Goal: Information Seeking & Learning: Learn about a topic

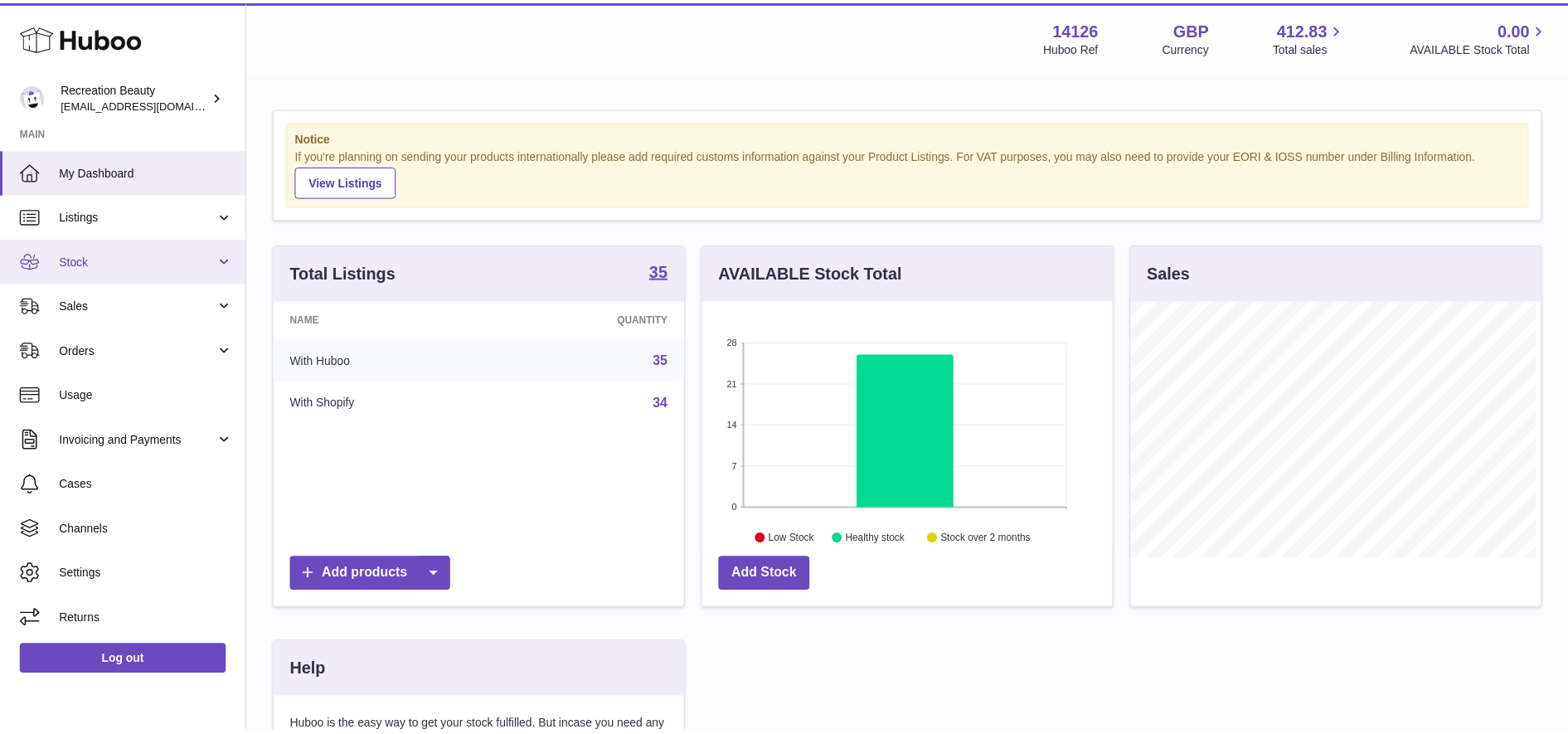
scroll to position [259, 415]
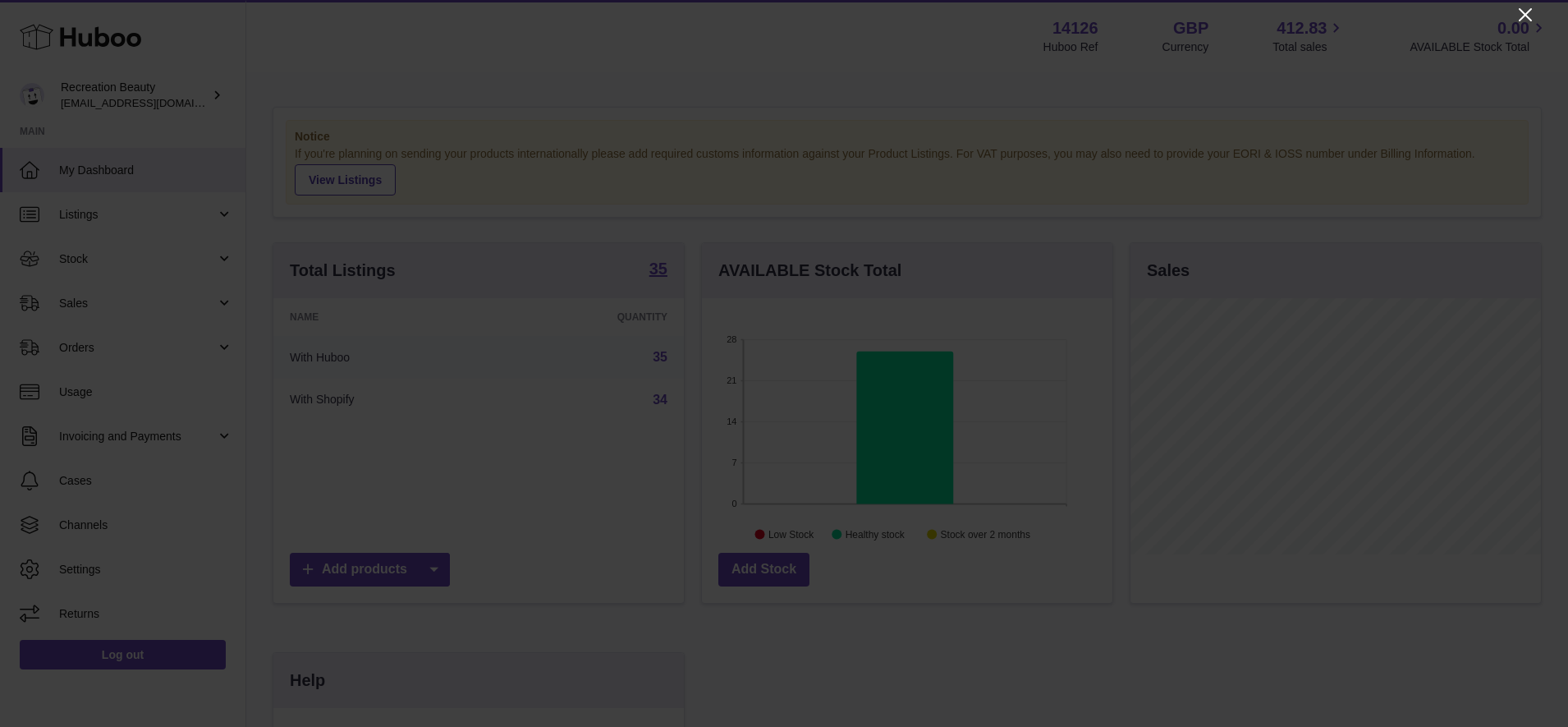
click at [1526, 17] on icon "Close" at bounding box center [1525, 15] width 13 height 13
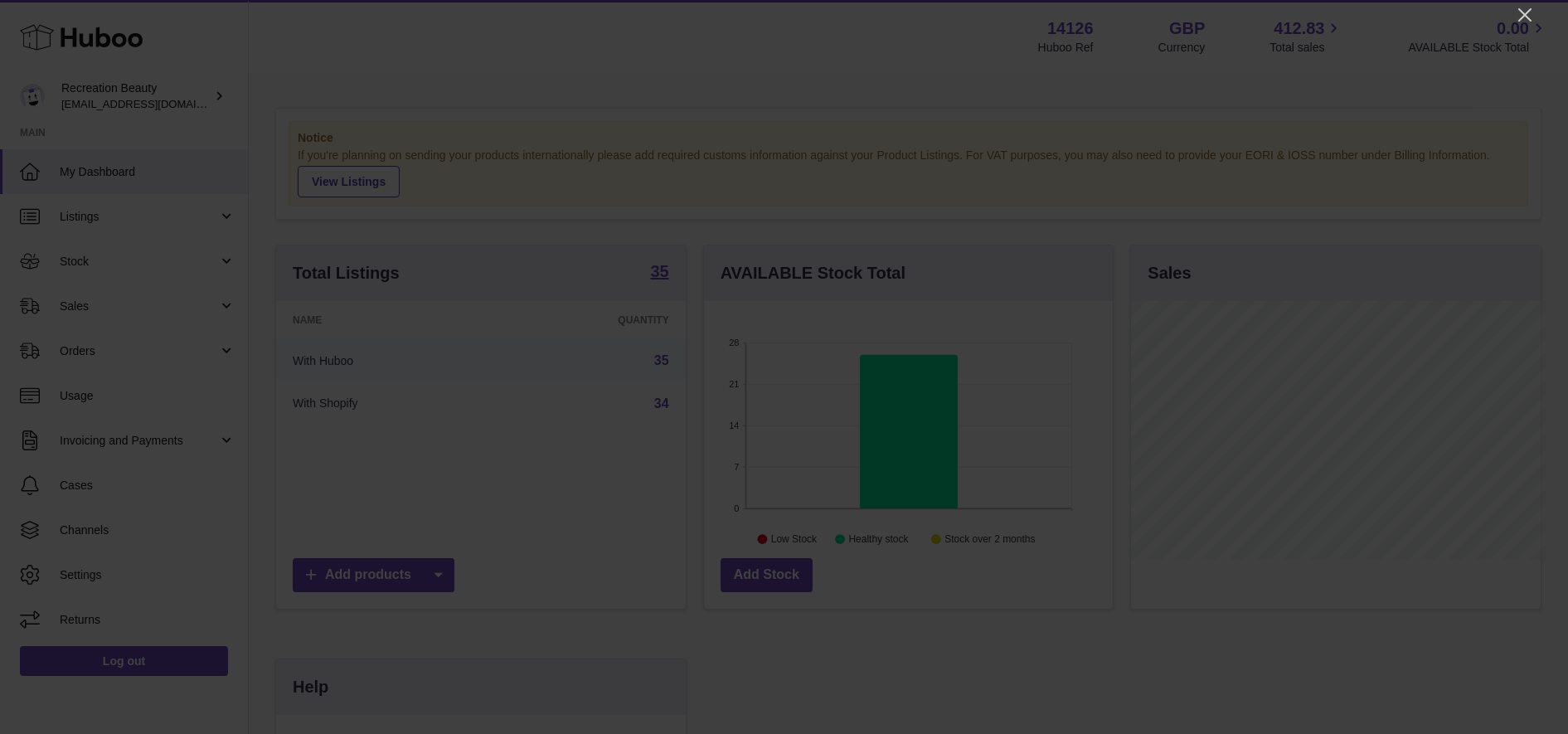
scroll to position [828680, 828571]
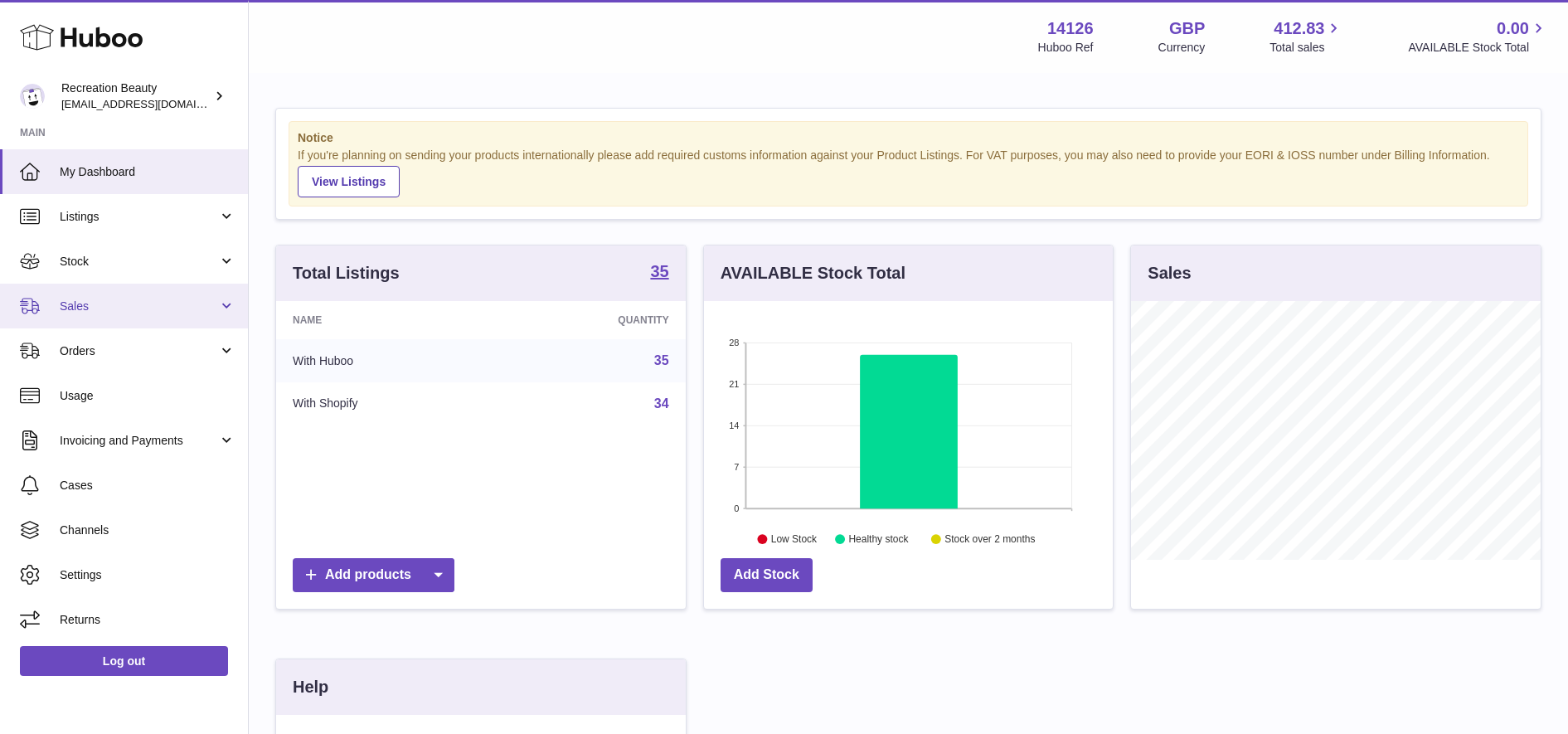
click at [121, 297] on link "Sales" at bounding box center [123, 306] width 247 height 45
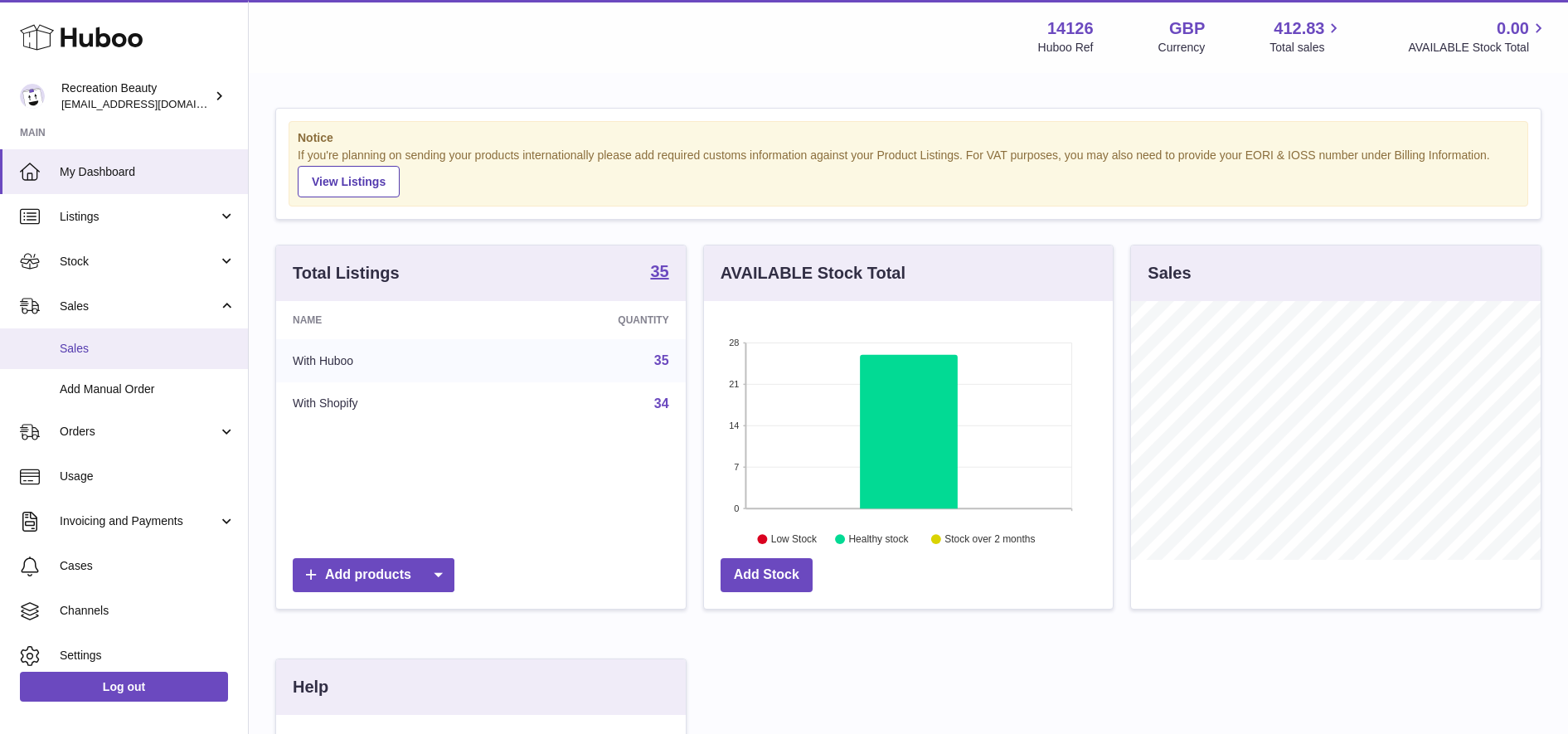
click at [107, 355] on span "Sales" at bounding box center [148, 348] width 176 height 16
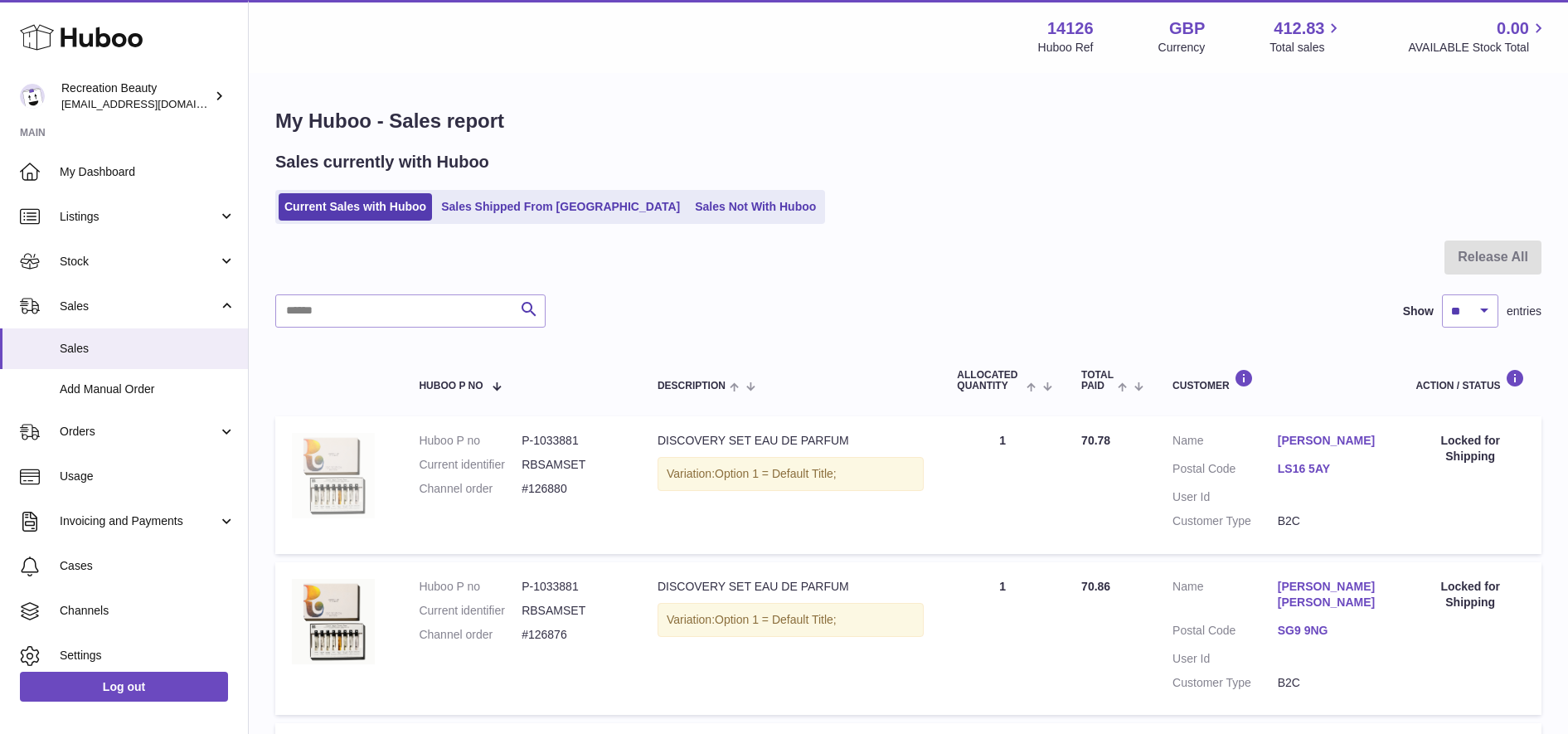
click at [352, 470] on img at bounding box center [332, 474] width 83 height 85
